Goal: Task Accomplishment & Management: Use online tool/utility

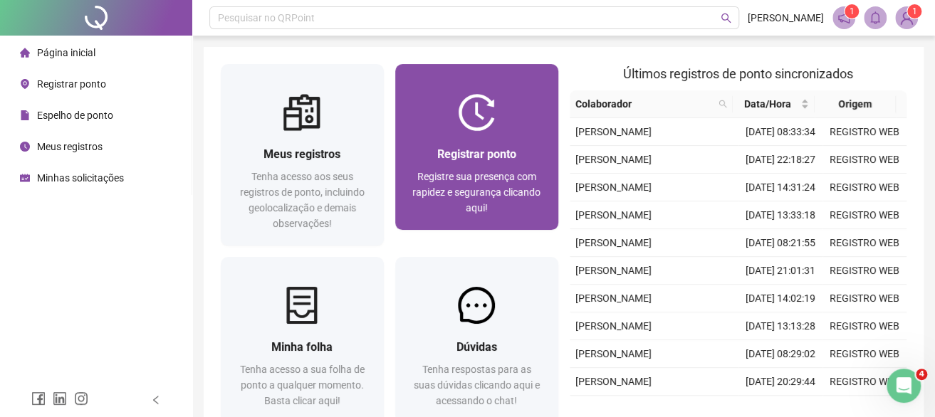
click at [472, 155] on span "Registrar ponto" at bounding box center [476, 154] width 79 height 14
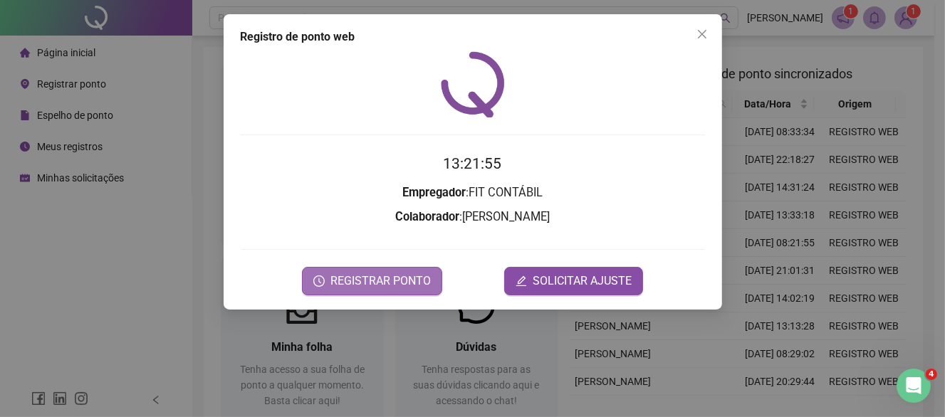
click at [378, 283] on span "REGISTRAR PONTO" at bounding box center [381, 281] width 100 height 17
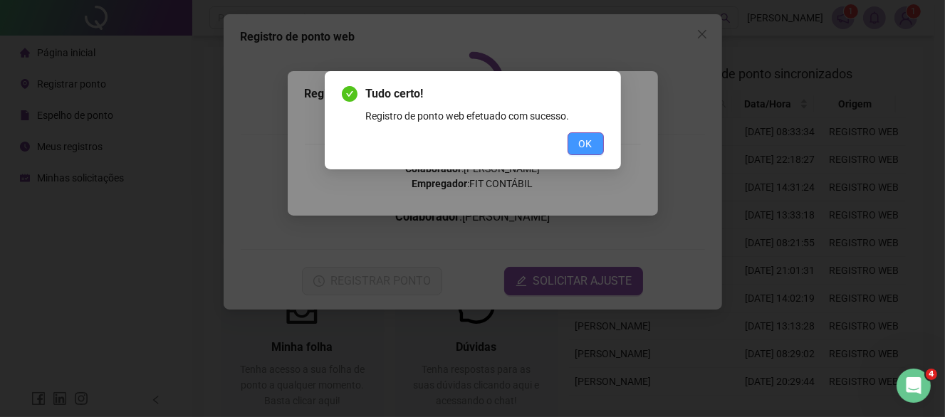
click at [584, 136] on span "OK" at bounding box center [586, 144] width 14 height 16
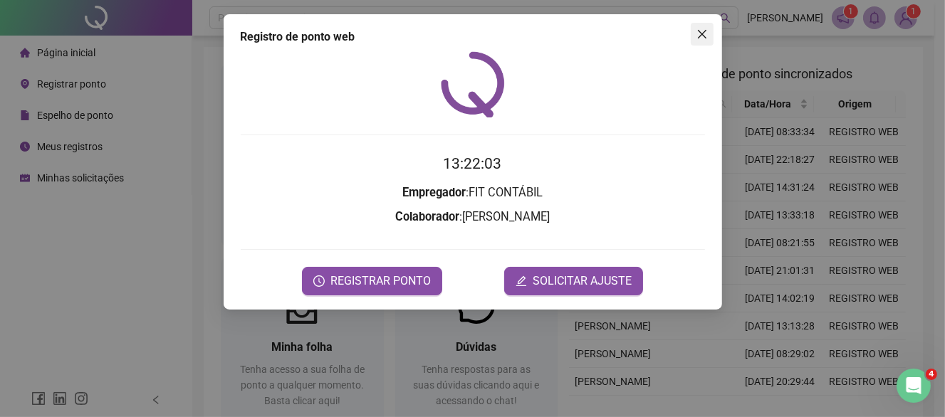
drag, startPoint x: 700, startPoint y: 31, endPoint x: 101, endPoint y: 41, distance: 599.3
click at [699, 31] on icon "close" at bounding box center [702, 33] width 11 height 11
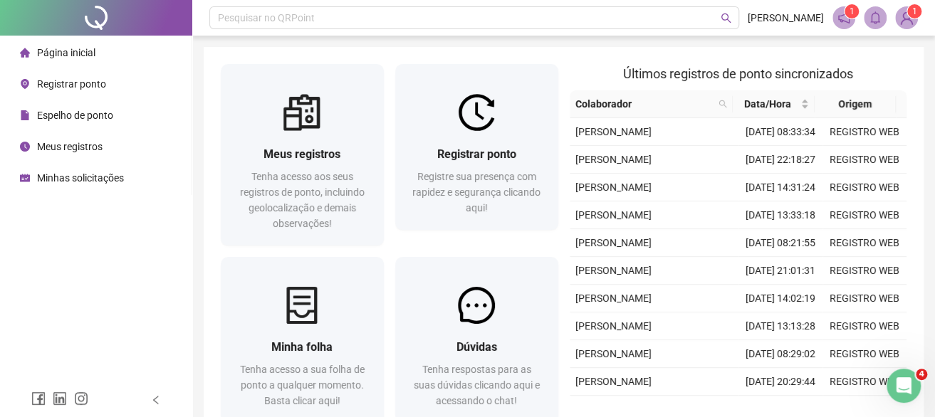
click at [71, 142] on span "Meus registros" at bounding box center [70, 146] width 66 height 11
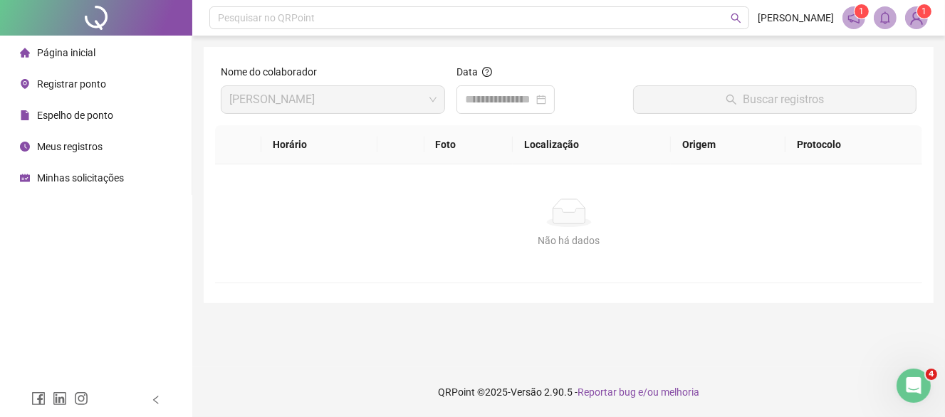
drag, startPoint x: 38, startPoint y: 49, endPoint x: 47, endPoint y: 83, distance: 34.6
click at [43, 49] on span "Página inicial" at bounding box center [66, 52] width 58 height 11
